Goal: Task Accomplishment & Management: Complete application form

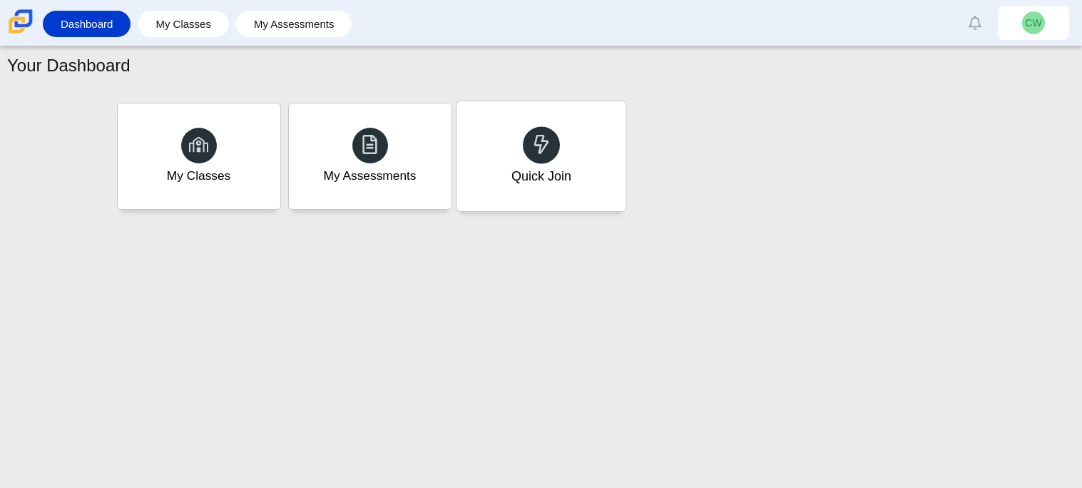
click at [580, 146] on div "Quick Join" at bounding box center [541, 156] width 169 height 110
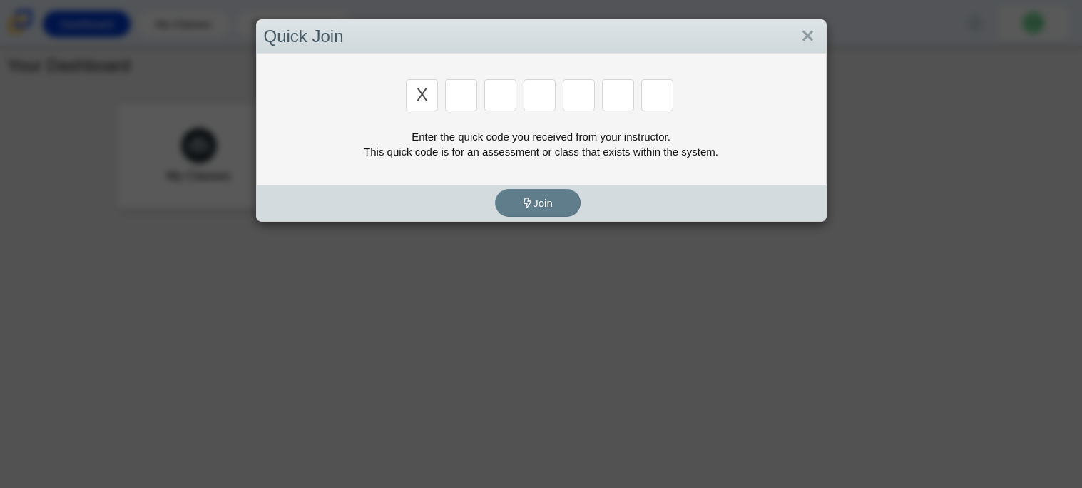
type input "x"
type input "c"
type input "x"
type input "d"
type input "c"
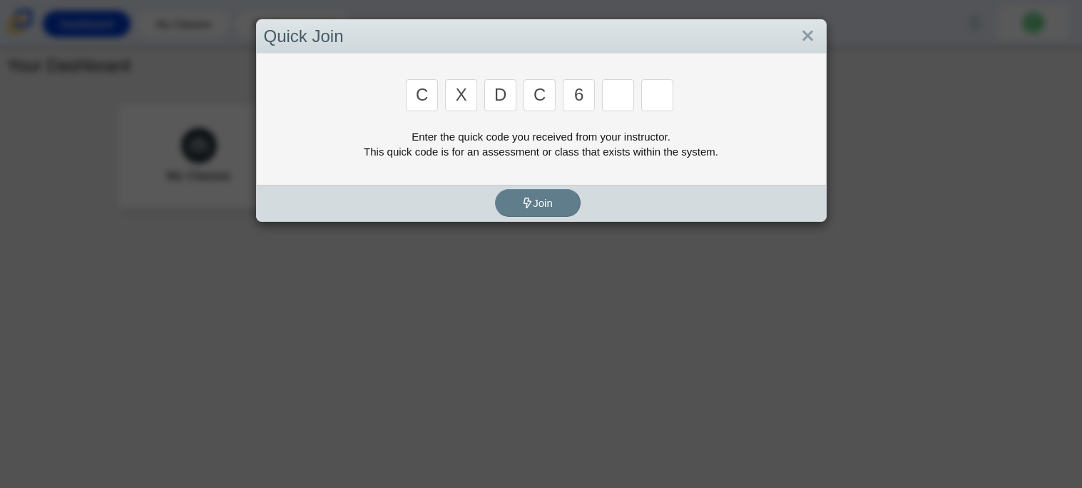
type input "6"
type input "s"
type input "d"
type input "c"
type input "s"
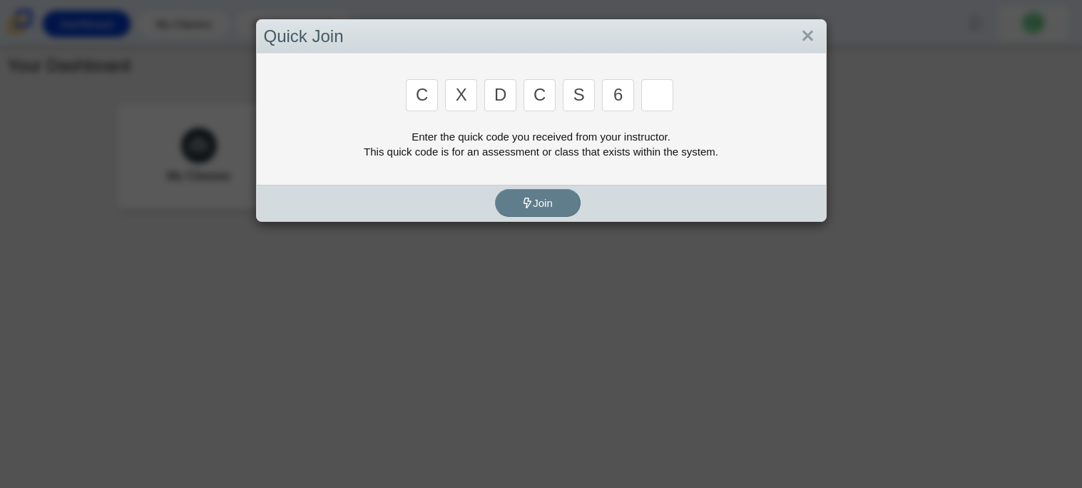
type input "6"
type input "s"
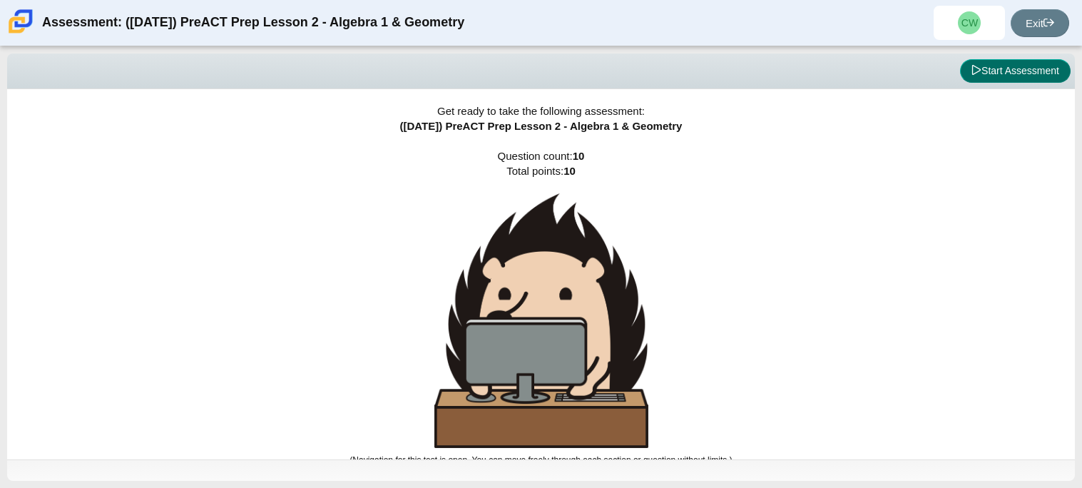
click at [995, 66] on button "Start Assessment" at bounding box center [1015, 71] width 111 height 24
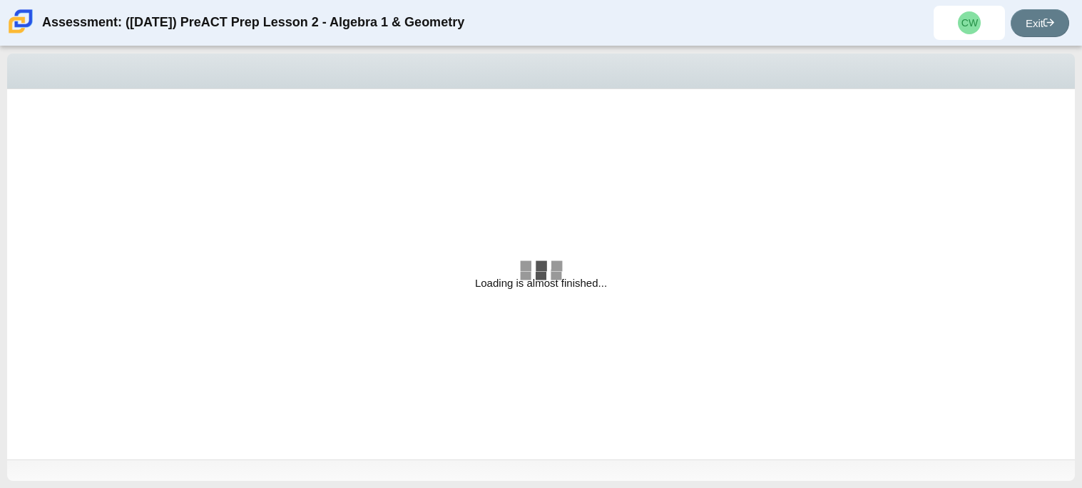
click at [597, 222] on div "Loading is almost finished..." at bounding box center [541, 274] width 1068 height 370
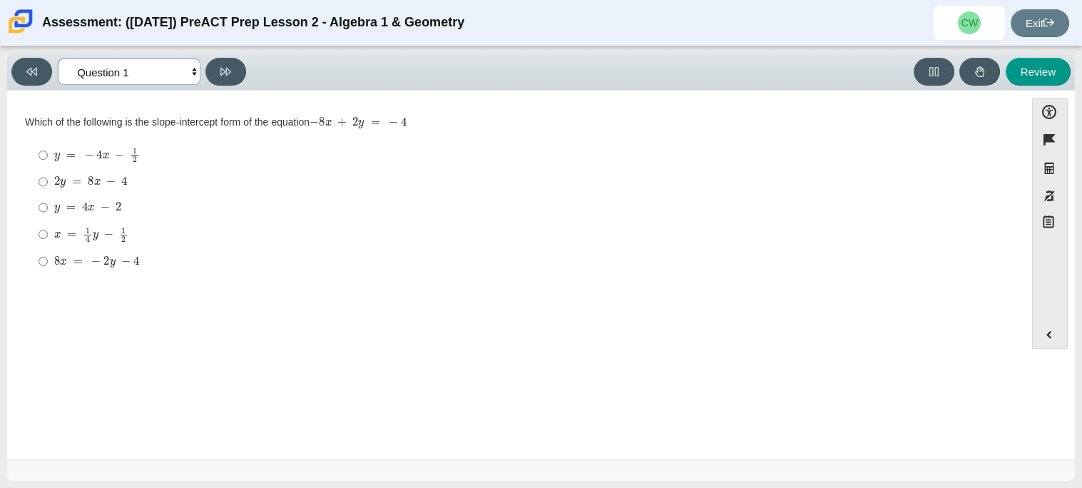
click at [188, 65] on select "Questions Question 1 Question 2 Question 3 Question 4 Question 5 Question 6 Que…" at bounding box center [129, 72] width 143 height 26
select select "ed62e223-81bd-4cbf-ab48-ab975844bd1f"
click at [58, 59] on select "Questions Question 1 Question 2 Question 3 Question 4 Question 5 Question 6 Que…" at bounding box center [129, 72] width 143 height 26
click at [53, 158] on label "8 3 8 thirds" at bounding box center [518, 155] width 978 height 28
click at [48, 158] on input "8 3 8 thirds" at bounding box center [43, 155] width 9 height 28
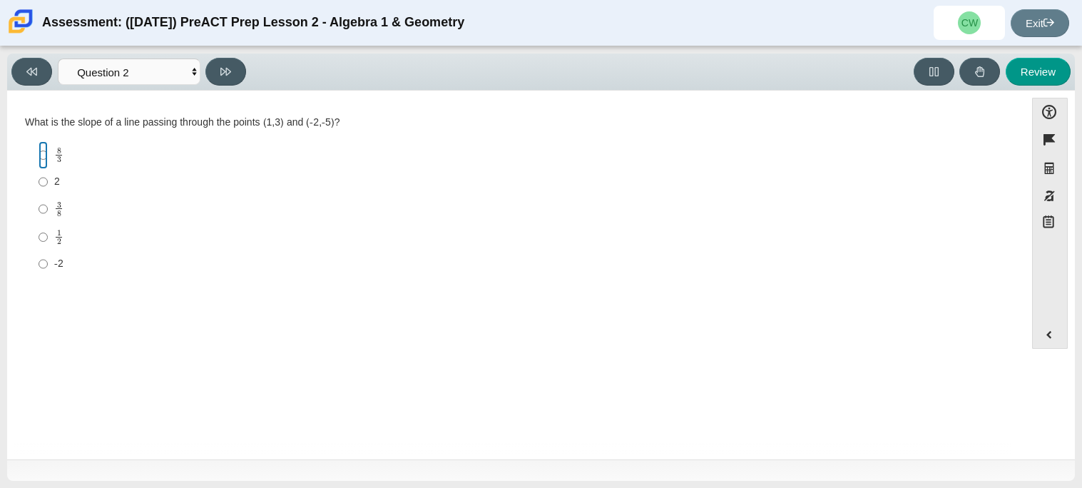
radio input "true"
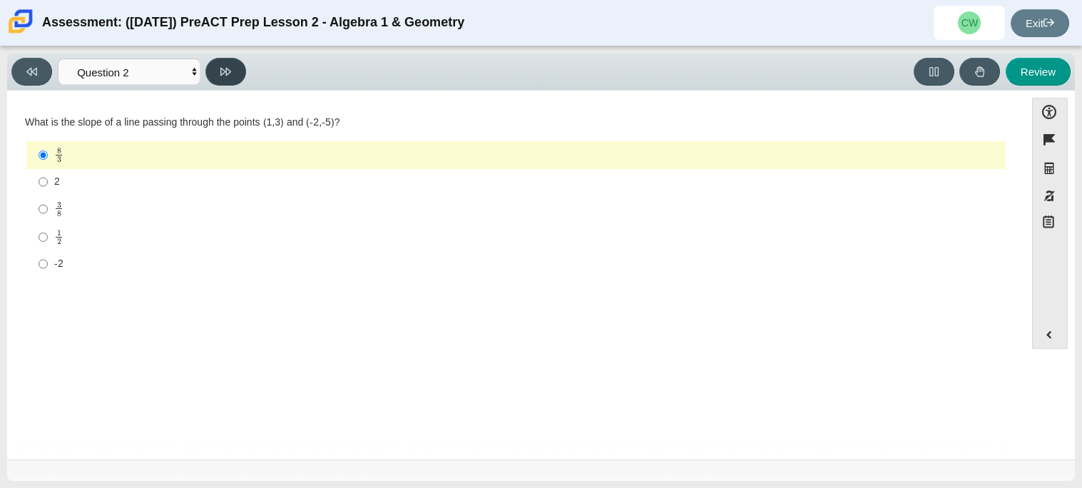
click at [213, 78] on button at bounding box center [226, 72] width 41 height 28
select select "97f4f5fa-a52e-4fed-af51-565bfcdf47cb"
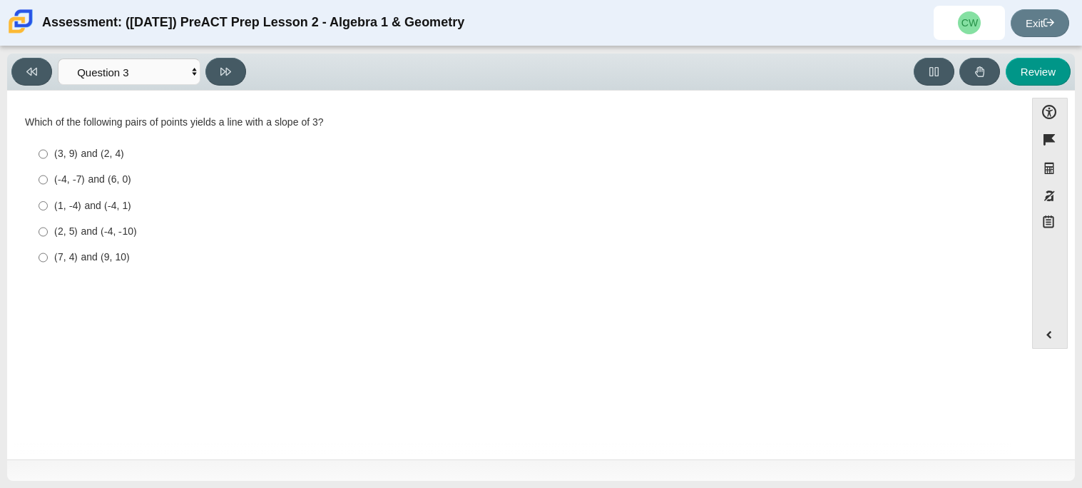
click at [200, 99] on div "Question Which of the following is the slope-intercept form of the equation − 8…" at bounding box center [516, 276] width 1004 height 356
click at [126, 171] on label "(-4, -7) and (6, 0) (-4, -7) and (6, 0)" at bounding box center [518, 180] width 978 height 26
click at [48, 171] on input "(-4, -7) and (6, 0) (-4, -7) and (6, 0)" at bounding box center [43, 180] width 9 height 26
radio input "true"
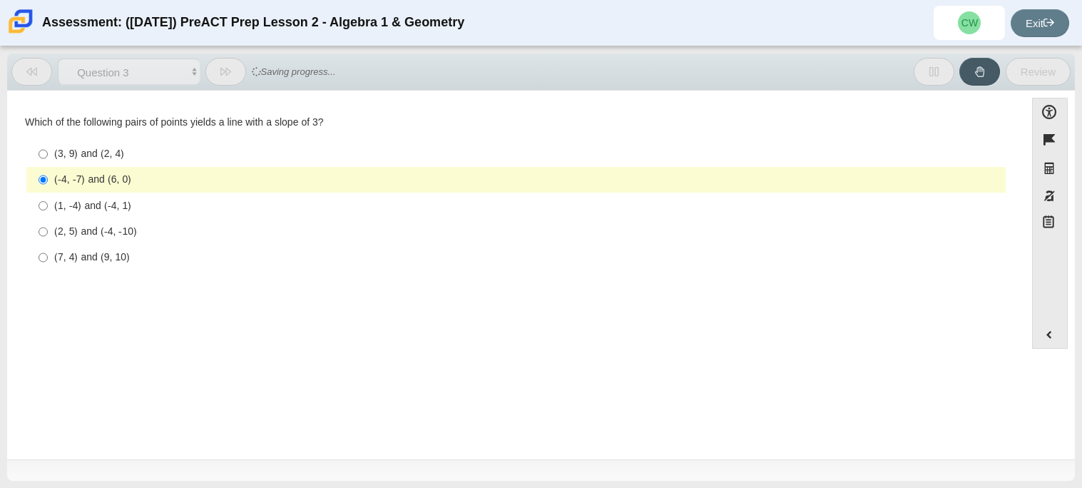
click at [98, 150] on div "(3, 9) and (2, 4)" at bounding box center [527, 154] width 946 height 14
click at [48, 150] on input "(3, 9) and (2, 4) (3, 9) and (2, 4)" at bounding box center [43, 154] width 9 height 26
radio input "true"
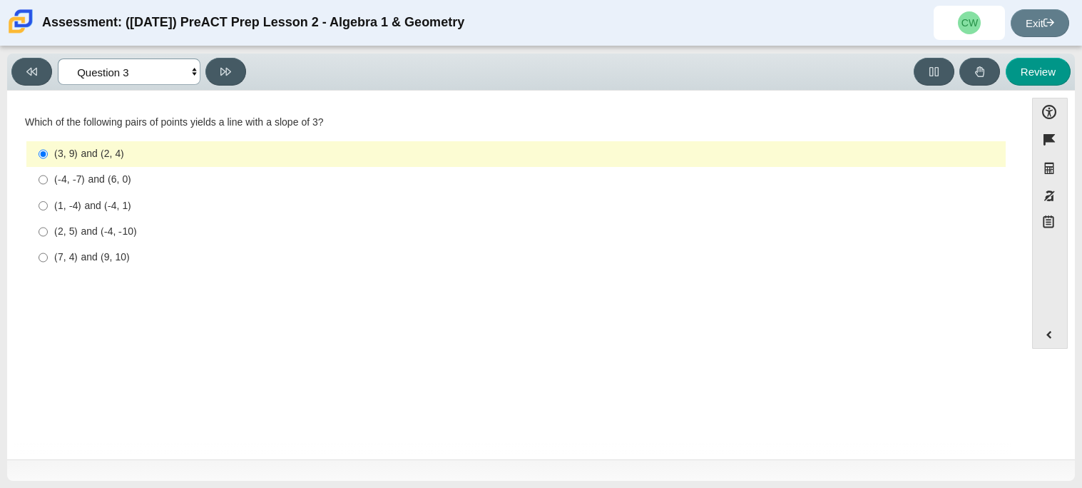
click at [164, 78] on select "Questions Question 1 Question 2 Question 3 Question 4 Question 5 Question 6 Que…" at bounding box center [129, 72] width 143 height 26
select select "89427bb7-e313-4f00-988f-8b8255897029"
click at [58, 59] on select "Questions Question 1 Question 2 Question 3 Question 4 Question 5 Question 6 Que…" at bounding box center [129, 72] width 143 height 26
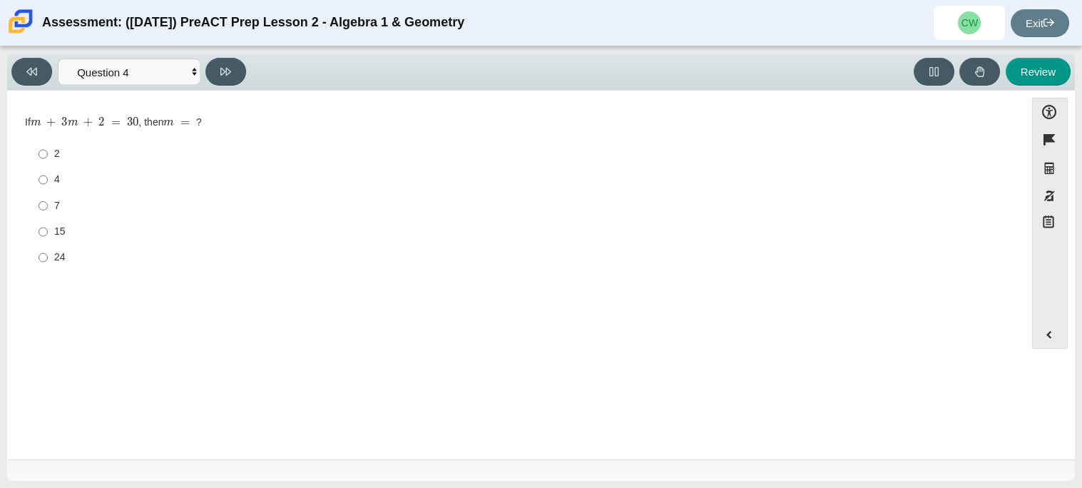
click at [71, 208] on div "7" at bounding box center [527, 206] width 946 height 14
click at [48, 208] on input "7 7" at bounding box center [43, 206] width 9 height 26
radio input "true"
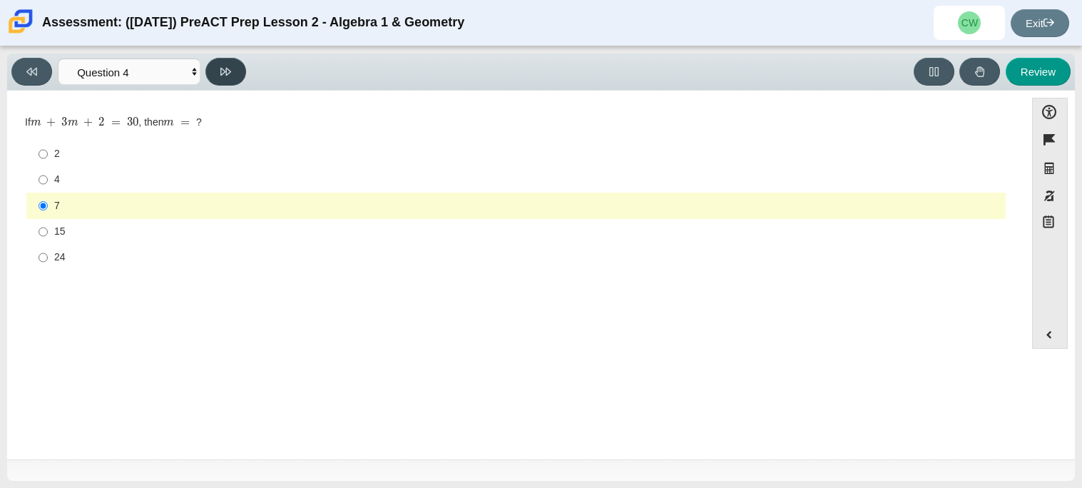
click at [234, 70] on button at bounding box center [226, 72] width 41 height 28
select select "489dcffd-4e6a-49cf-a9d6-ad1d4a911a4e"
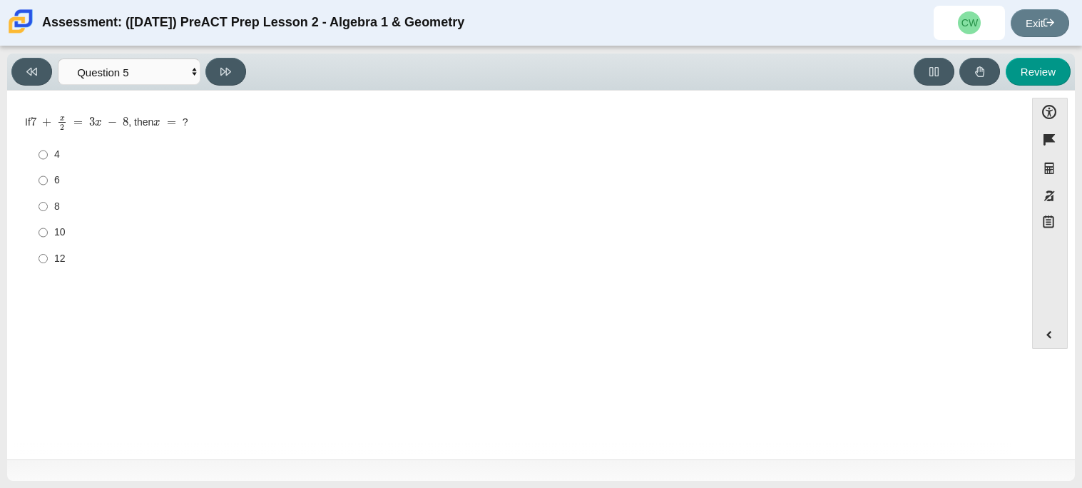
click at [77, 187] on div "6" at bounding box center [527, 180] width 946 height 14
click at [48, 187] on input "6 6" at bounding box center [43, 181] width 9 height 26
radio input "true"
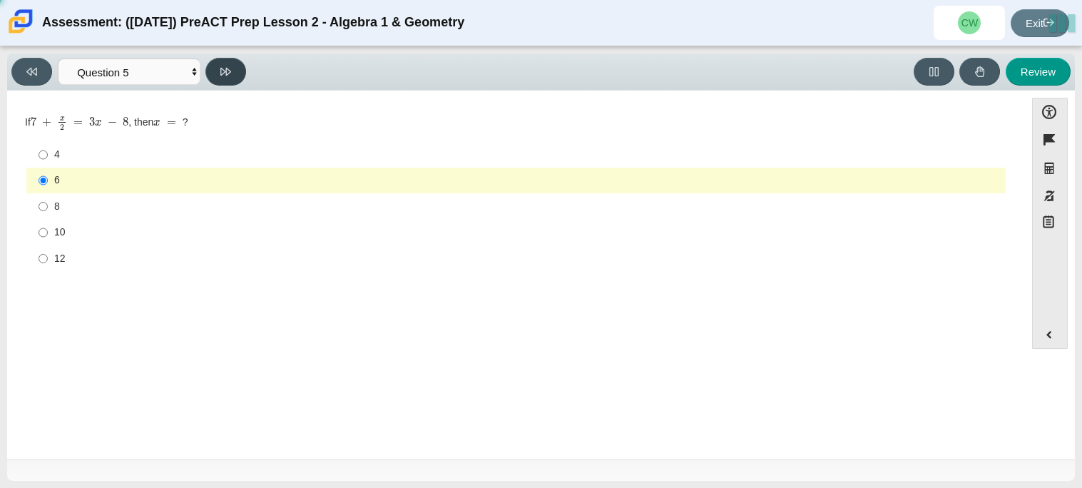
click at [218, 75] on button at bounding box center [226, 72] width 41 height 28
select select "210571de-36a6-4d8e-a361-ceff8ef801dc"
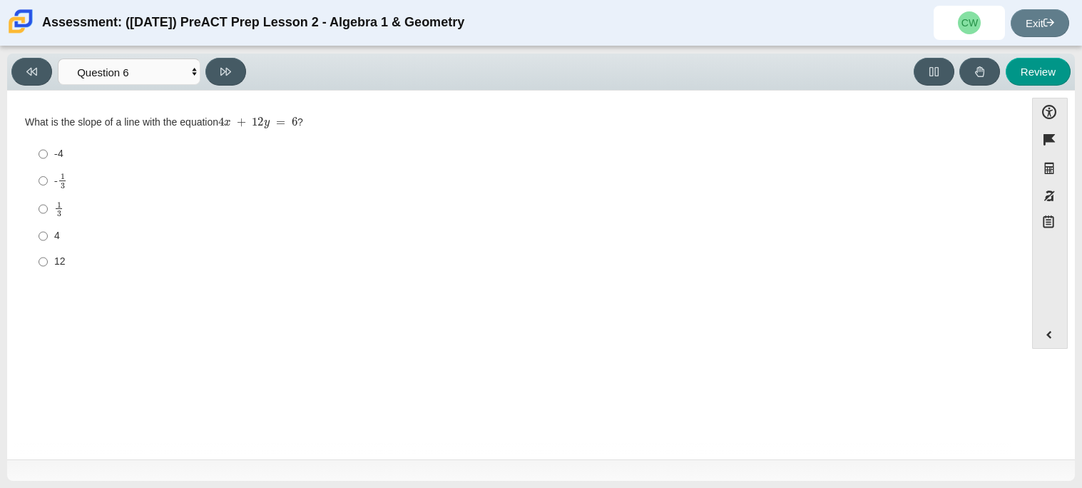
click at [70, 238] on div "4" at bounding box center [527, 236] width 946 height 14
click at [48, 238] on input "4 4" at bounding box center [43, 236] width 9 height 26
radio input "true"
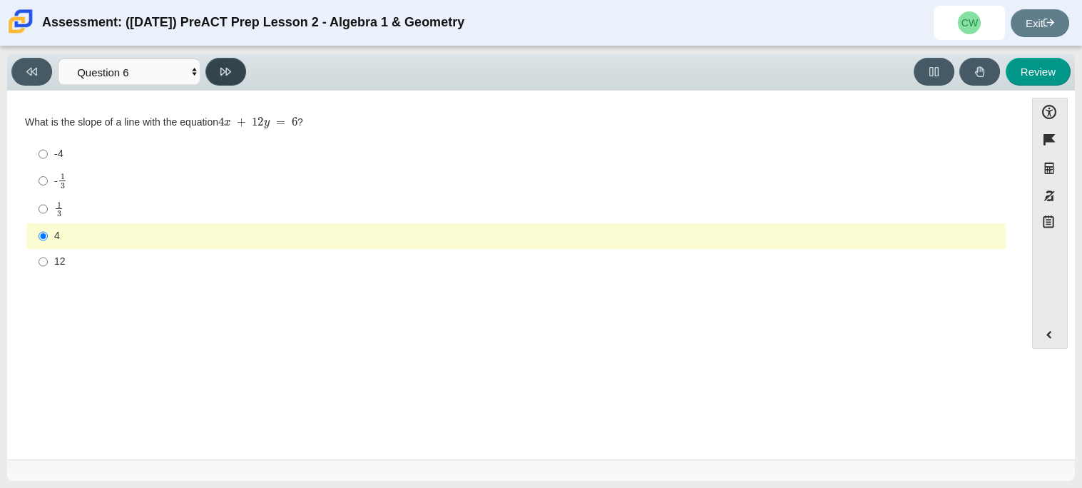
click at [211, 78] on button at bounding box center [226, 72] width 41 height 28
select select "ec95ace6-bebc-42b8-9428-40567494d4da"
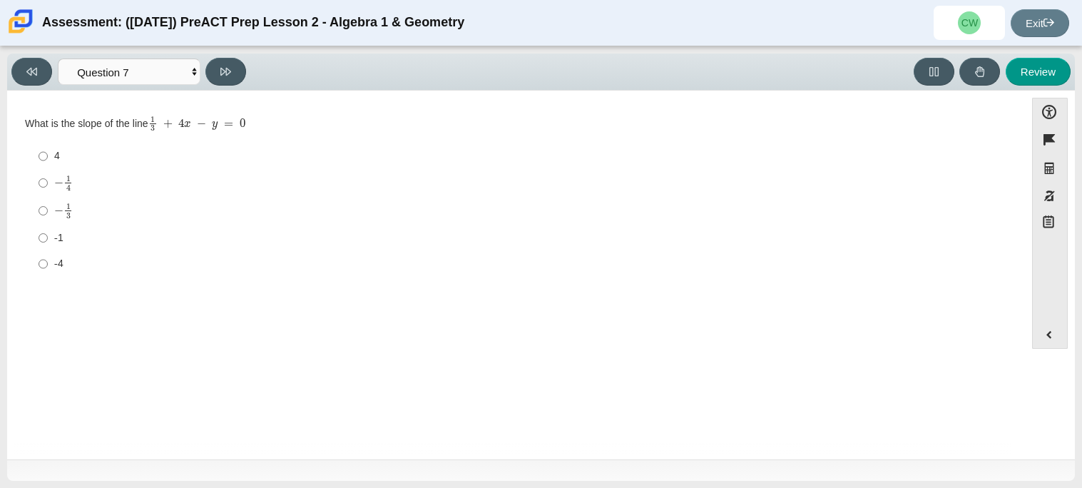
click at [54, 157] on div "4" at bounding box center [527, 156] width 946 height 14
click at [48, 157] on input "4 4" at bounding box center [43, 156] width 9 height 26
radio input "true"
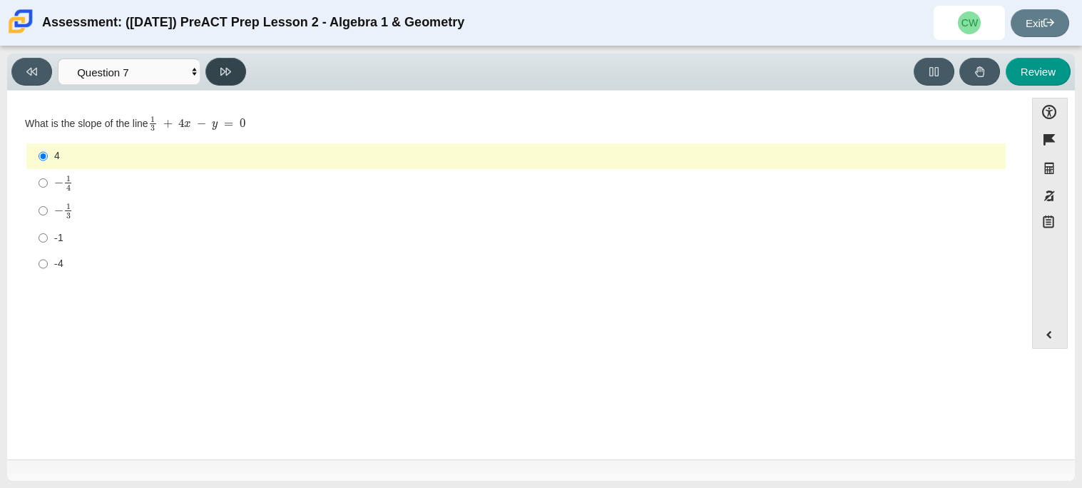
click at [222, 76] on icon at bounding box center [225, 71] width 11 height 11
select select "ce81fe10-bf29-4b5e-8bd7-4f47f2fed4d8"
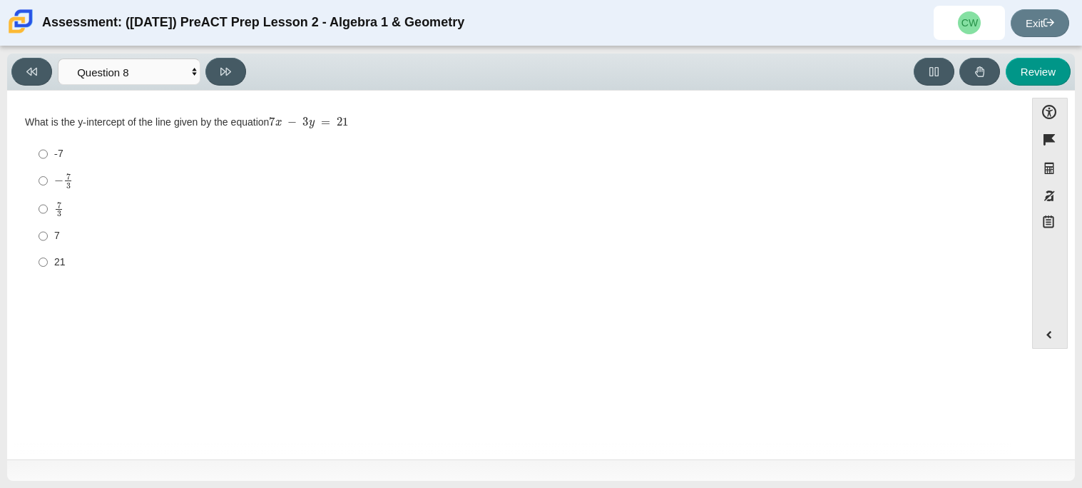
click at [48, 268] on label "21 21" at bounding box center [518, 262] width 978 height 26
click at [48, 268] on input "21 21" at bounding box center [43, 262] width 9 height 26
radio input "true"
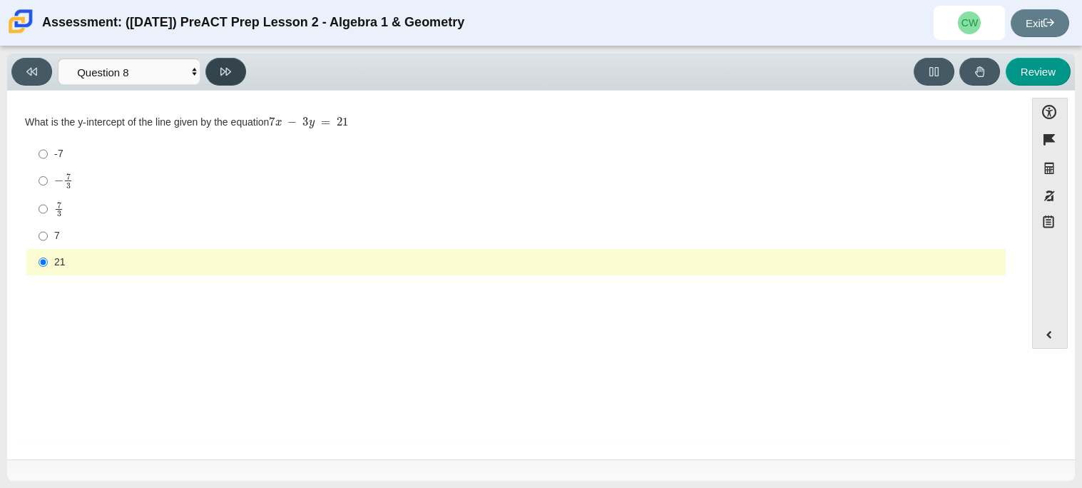
click at [224, 74] on icon at bounding box center [225, 71] width 11 height 11
select select "14773eaf-2ca1-47ae-afe7-a624a56f34b3"
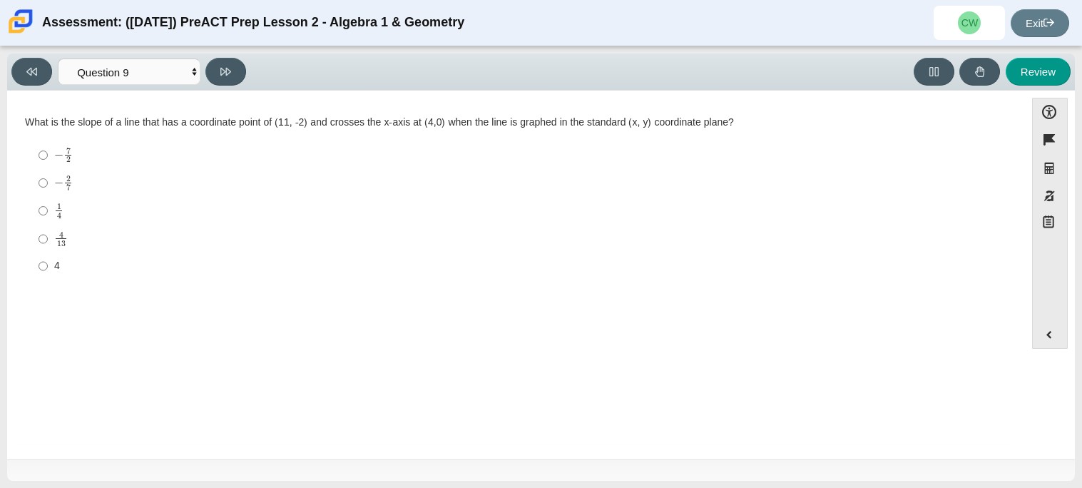
click at [60, 183] on mjx-c "Assessment items" at bounding box center [58, 183] width 9 height 8
click at [48, 183] on input "− 2 7 negative 2 sevenths" at bounding box center [43, 183] width 9 height 28
radio input "true"
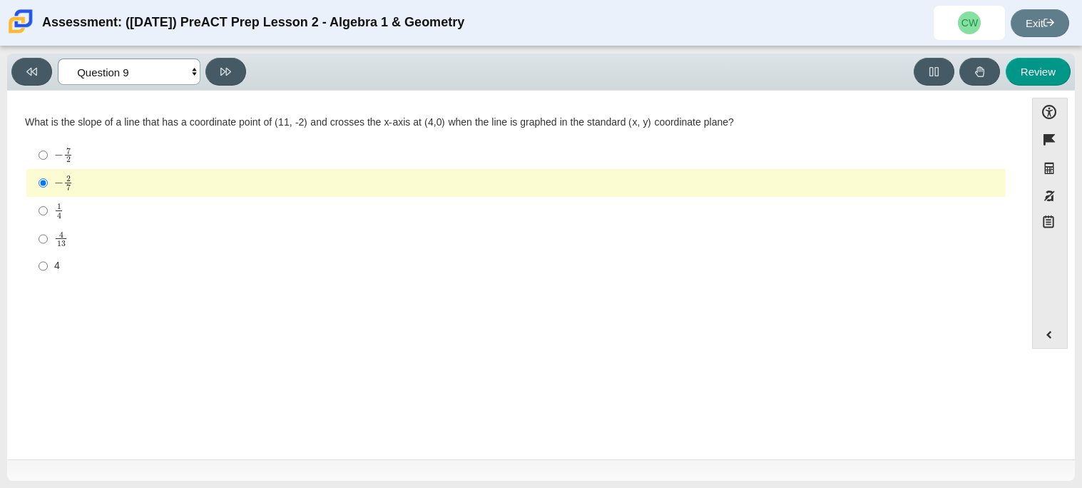
click at [141, 69] on select "Questions Question 1 Question 2 Question 3 Question 4 Question 5 Question 6 Que…" at bounding box center [129, 72] width 143 height 26
click at [260, 59] on div "Review" at bounding box center [662, 72] width 820 height 28
click at [226, 70] on icon at bounding box center [225, 72] width 11 height 8
select select "96b71634-eacb-4f7e-8aef-411727d9bcba"
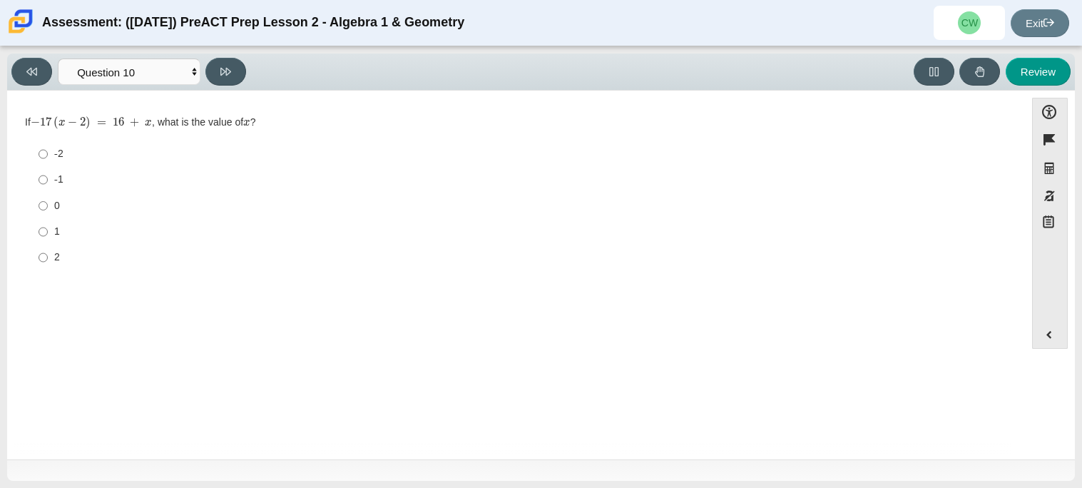
click at [65, 178] on div "-1" at bounding box center [527, 180] width 946 height 14
click at [48, 178] on input "-1 -1" at bounding box center [43, 180] width 9 height 26
radio input "true"
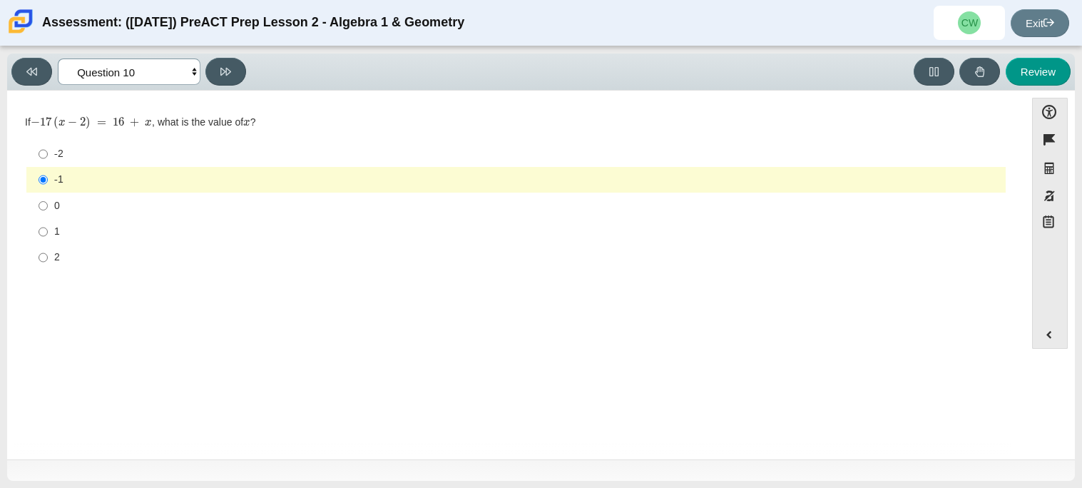
click at [136, 76] on select "Questions Question 1 Question 2 Question 3 Question 4 Question 5 Question 6 Que…" at bounding box center [129, 72] width 143 height 26
select select "bbf5d072-3e0b-44c4-9a12-6e7c9033f65b"
click at [58, 59] on select "Questions Question 1 Question 2 Question 3 Question 4 Question 5 Question 6 Que…" at bounding box center [129, 72] width 143 height 26
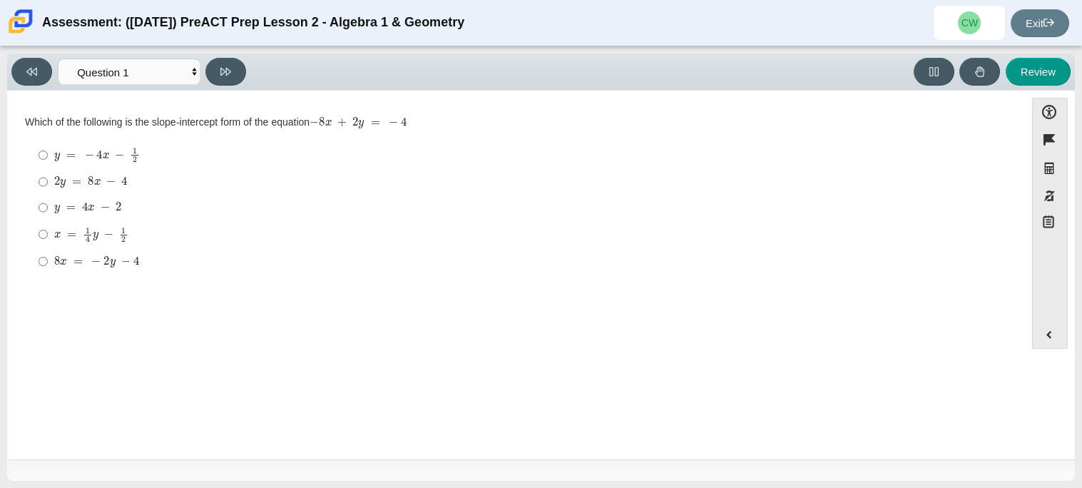
click at [111, 184] on mjx-c "Assessment items" at bounding box center [110, 182] width 9 height 8
click at [48, 184] on input "2 y = 8 x − 4 2 y = 8 x − 4" at bounding box center [43, 182] width 9 height 26
radio input "true"
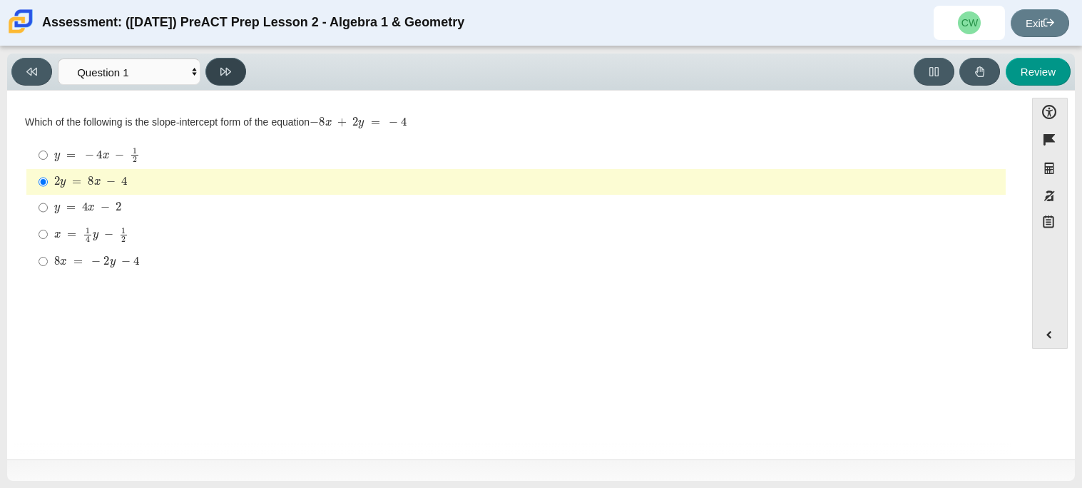
click at [213, 78] on button at bounding box center [226, 72] width 41 height 28
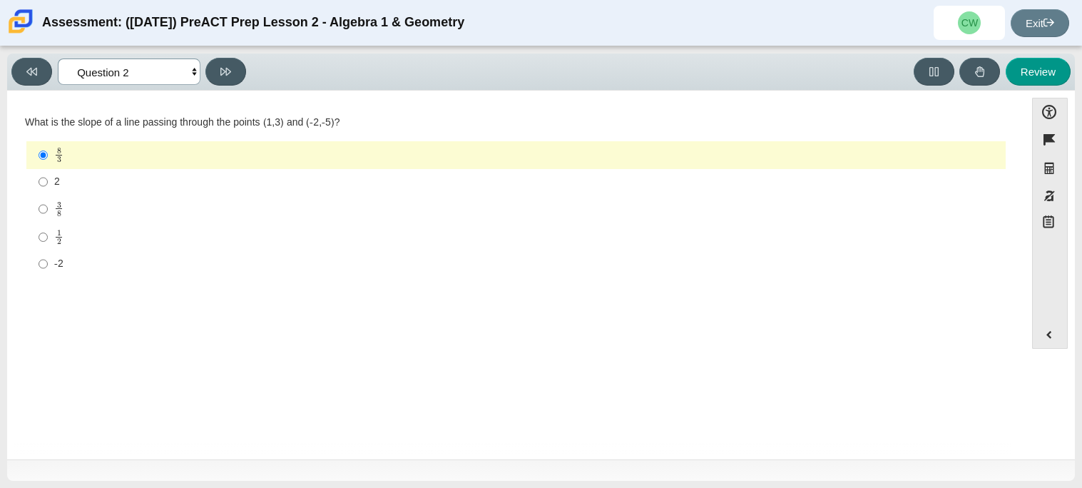
click at [176, 82] on select "Questions Question 1 Question 2 Question 3 Question 4 Question 5 Question 6 Que…" at bounding box center [129, 72] width 143 height 26
click at [58, 59] on select "Questions Question 1 Question 2 Question 3 Question 4 Question 5 Question 6 Que…" at bounding box center [129, 72] width 143 height 26
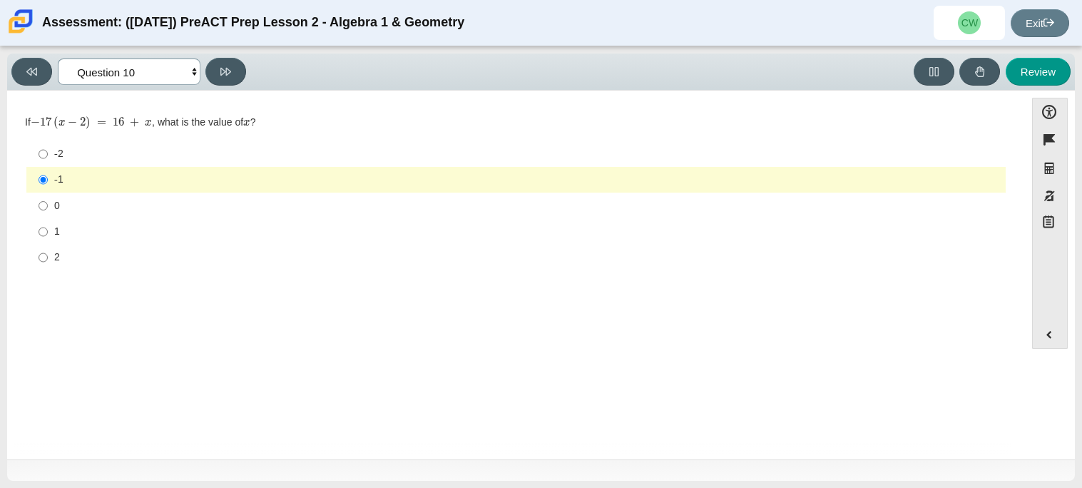
click at [197, 80] on select "Questions Question 1 Question 2 Question 3 Question 4 Question 5 Question 6 Que…" at bounding box center [129, 72] width 143 height 26
click at [191, 78] on select "Questions Question 1 Question 2 Question 3 Question 4 Question 5 Question 6 Que…" at bounding box center [129, 72] width 143 height 26
click at [58, 59] on select "Questions Question 1 Question 2 Question 3 Question 4 Question 5 Question 6 Que…" at bounding box center [129, 72] width 143 height 26
click at [171, 73] on select "Questions Question 1 Question 2 Question 3 Question 4 Question 5 Question 6 Que…" at bounding box center [129, 72] width 143 height 26
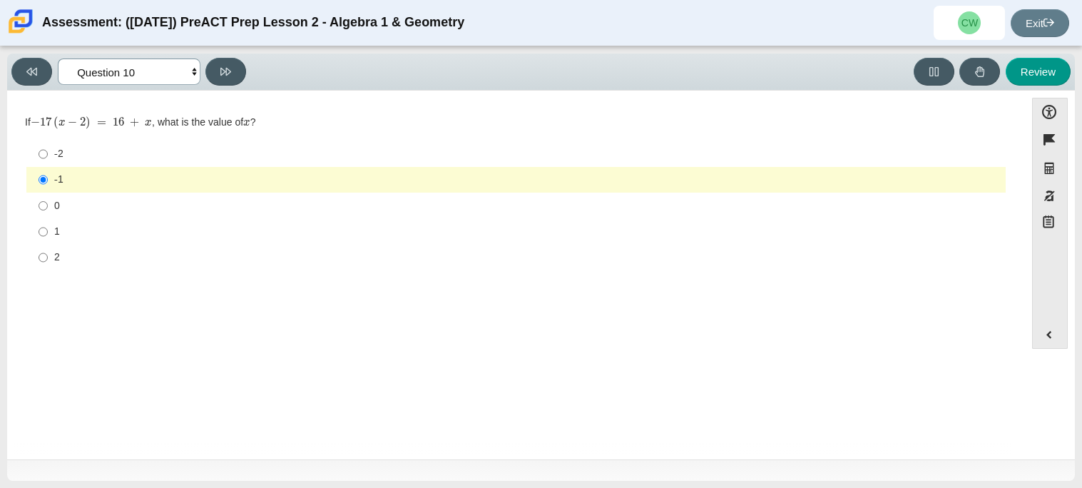
click at [58, 59] on select "Questions Question 1 Question 2 Question 3 Question 4 Question 5 Question 6 Que…" at bounding box center [129, 72] width 143 height 26
click at [215, 73] on button at bounding box center [226, 72] width 41 height 28
select select "review"
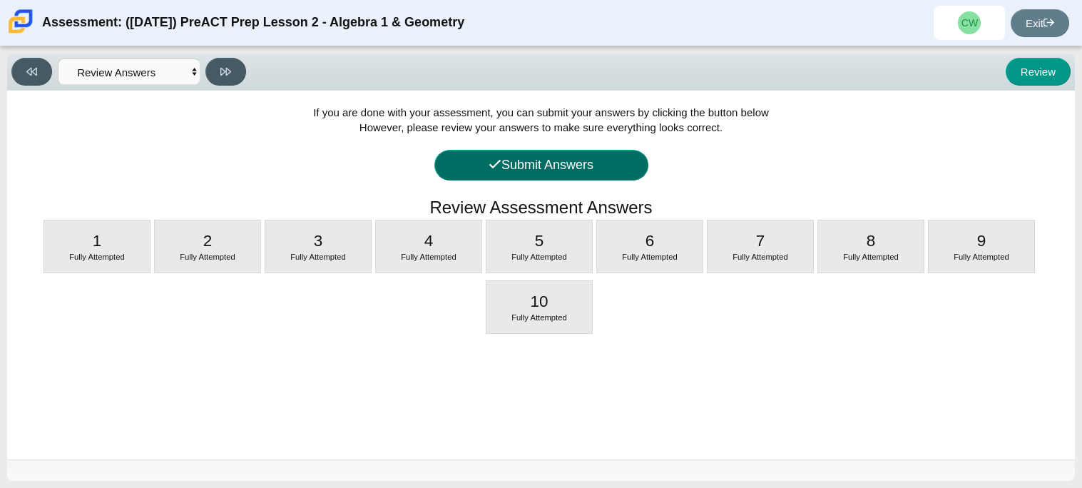
click at [502, 173] on button "Submit Answers" at bounding box center [542, 165] width 214 height 31
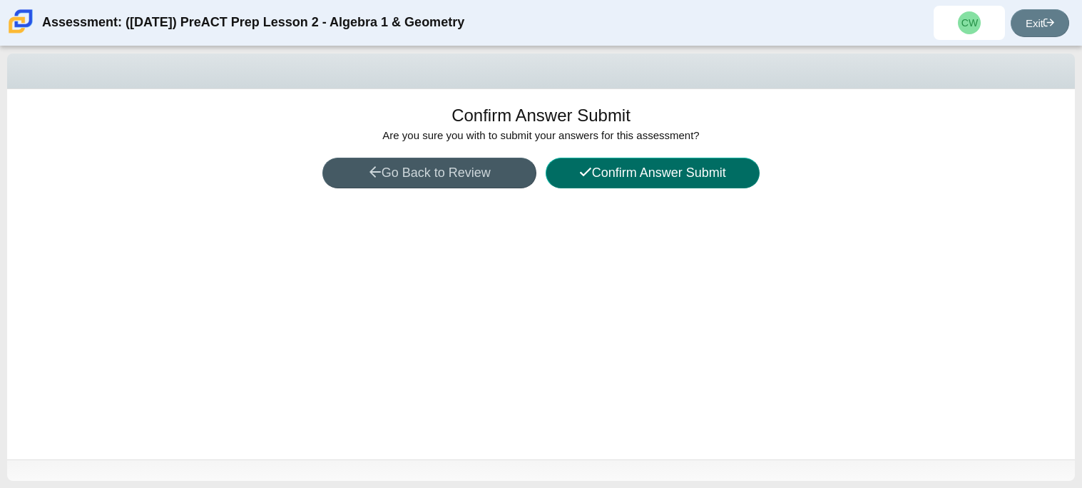
click at [594, 170] on button "Confirm Answer Submit" at bounding box center [653, 173] width 214 height 31
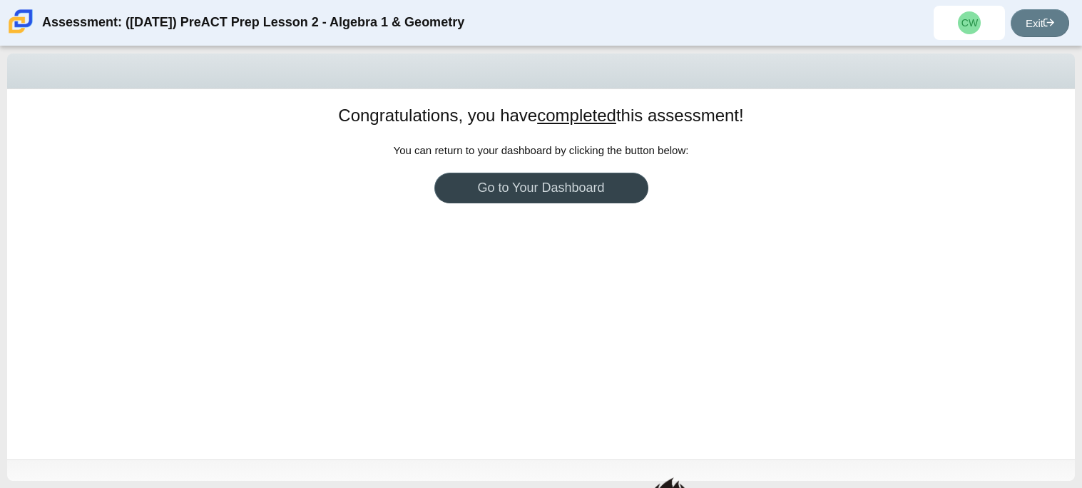
click at [567, 195] on link "Go to Your Dashboard" at bounding box center [542, 188] width 214 height 31
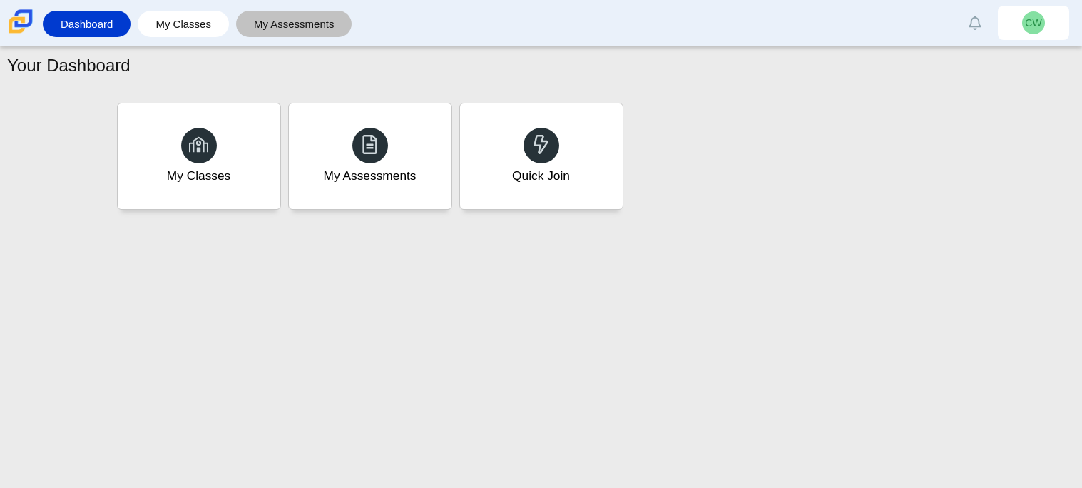
click at [258, 27] on link "My Assessments" at bounding box center [294, 24] width 102 height 26
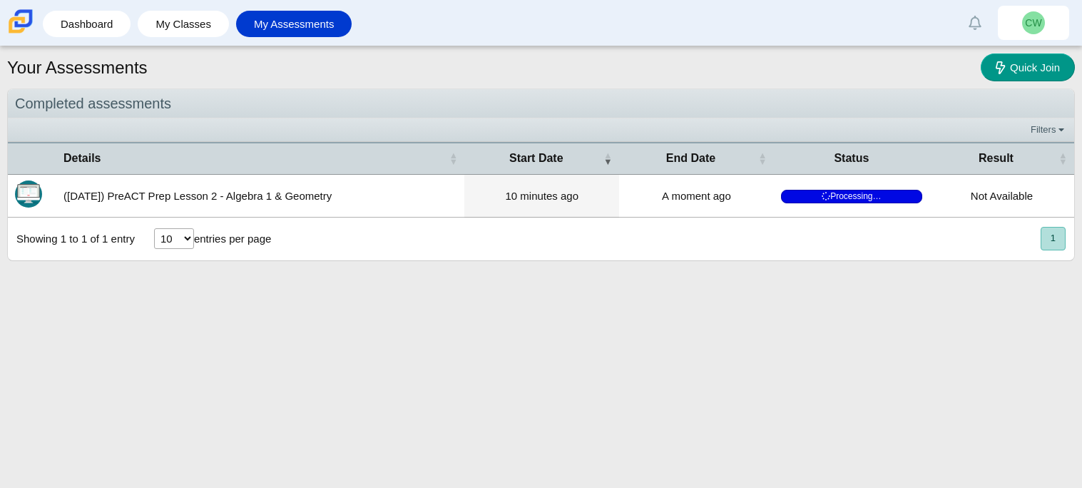
click at [1045, 236] on button "1" at bounding box center [1053, 239] width 25 height 24
click at [1059, 239] on button "1" at bounding box center [1053, 239] width 25 height 24
click at [930, 190] on td "Not Available" at bounding box center [1002, 196] width 145 height 43
click at [906, 190] on span "Processing…" at bounding box center [851, 197] width 141 height 14
click at [187, 247] on select "10 25 50 100" at bounding box center [174, 238] width 40 height 21
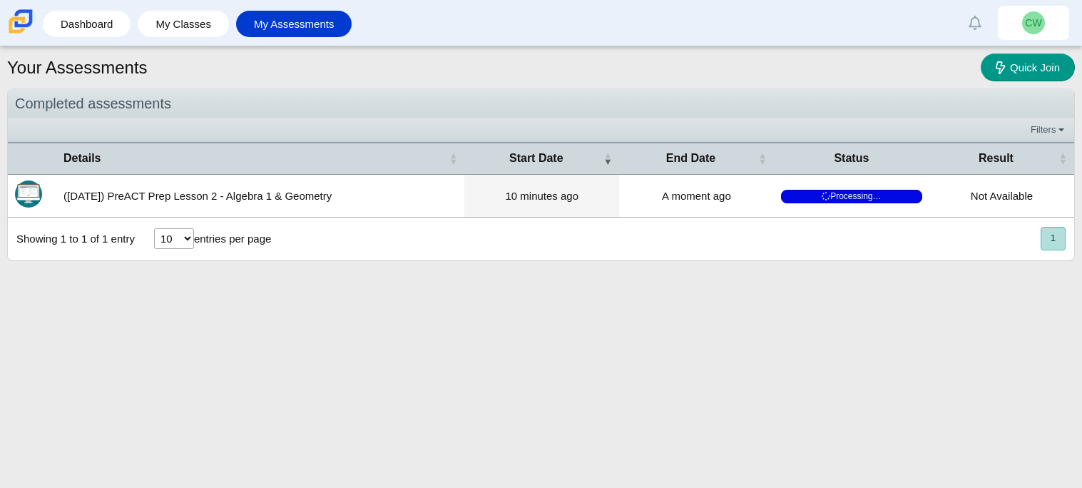
click at [179, 240] on select "10 25 50 100" at bounding box center [174, 238] width 40 height 21
click at [127, 233] on div "Showing 1 to 1 of 1 entry" at bounding box center [71, 239] width 127 height 43
click at [97, 206] on td "([DATE]) PreACT Prep Lesson 2 - Algebra 1 & Geometry" at bounding box center [260, 196] width 408 height 43
